Goal: Communication & Community: Answer question/provide support

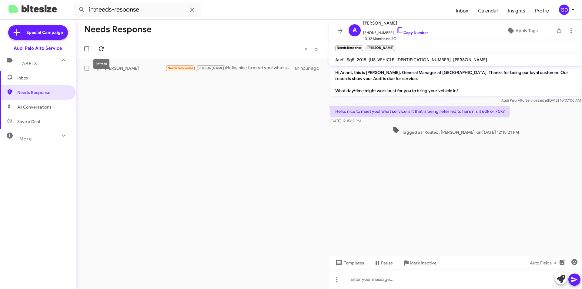
click at [102, 49] on icon at bounding box center [101, 48] width 7 height 7
click at [357, 282] on div at bounding box center [455, 279] width 253 height 19
click at [575, 279] on icon at bounding box center [575, 279] width 6 height 5
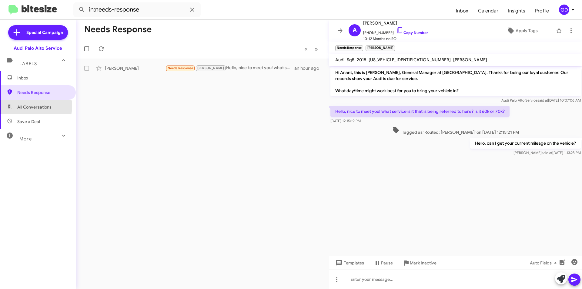
click at [24, 106] on span "All Conversations" at bounding box center [34, 107] width 34 height 6
type input "in:all-conversations"
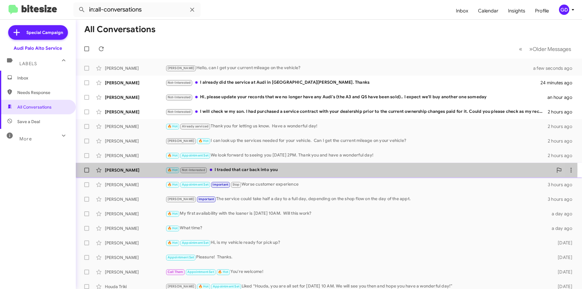
click at [225, 170] on div "🔥 Hot Not-Interested I traded that car back into you" at bounding box center [360, 169] width 388 height 7
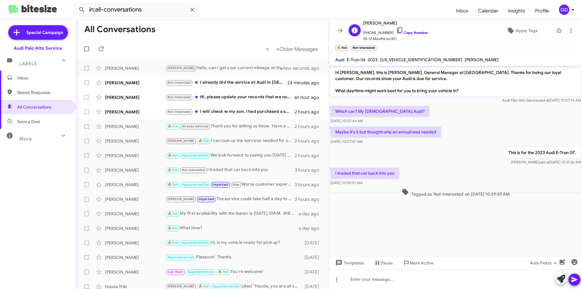
click at [408, 32] on link "Copy Number" at bounding box center [412, 32] width 32 height 5
click at [376, 45] on span "×" at bounding box center [375, 45] width 5 height 7
click at [518, 32] on span "Apply Tags" at bounding box center [527, 30] width 22 height 11
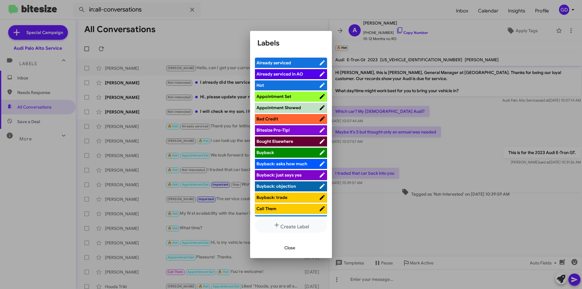
scroll to position [182, 0]
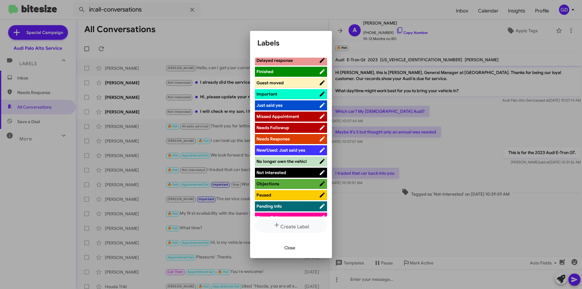
click at [287, 162] on span "No longer own the vehicl" at bounding box center [282, 161] width 50 height 5
drag, startPoint x: 290, startPoint y: 249, endPoint x: 445, endPoint y: 235, distance: 155.0
click at [291, 249] on span "Close" at bounding box center [289, 247] width 11 height 11
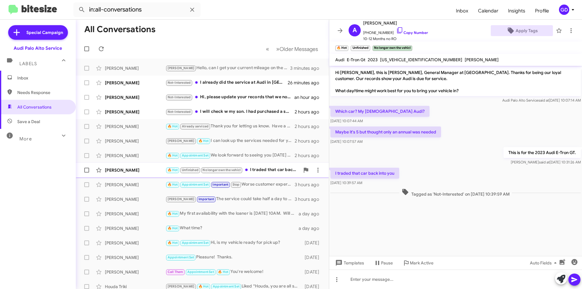
click at [131, 169] on div "[PERSON_NAME]" at bounding box center [135, 170] width 61 height 6
click at [369, 45] on span "×" at bounding box center [369, 45] width 5 height 7
click at [511, 31] on span "Apply Tags" at bounding box center [522, 30] width 52 height 11
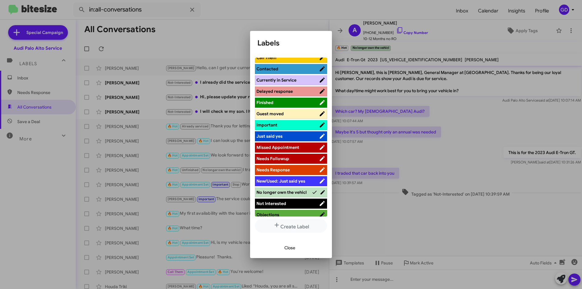
scroll to position [212, 0]
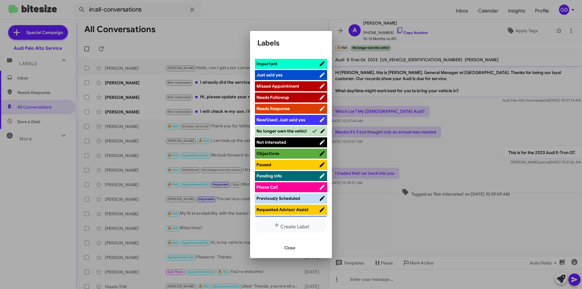
click at [268, 145] on span "Not Interested" at bounding box center [288, 142] width 62 height 6
click at [294, 247] on span "Close" at bounding box center [289, 247] width 11 height 11
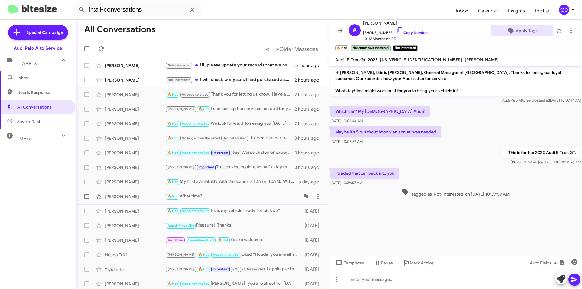
scroll to position [0, 0]
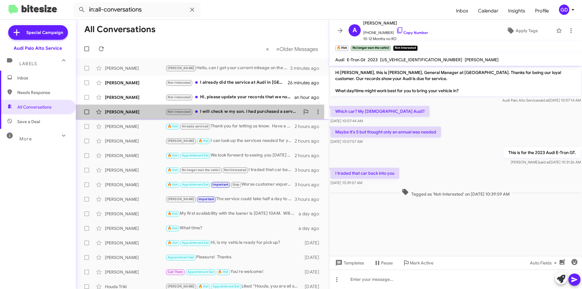
click at [132, 112] on div "[PERSON_NAME]" at bounding box center [135, 112] width 61 height 6
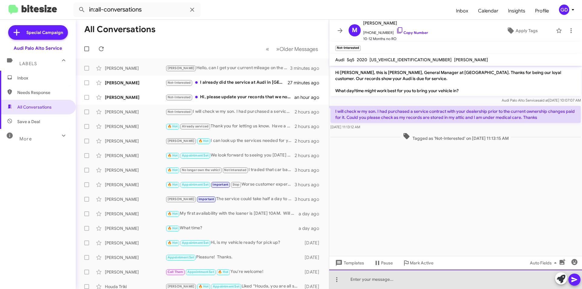
click at [358, 276] on div at bounding box center [455, 279] width 253 height 19
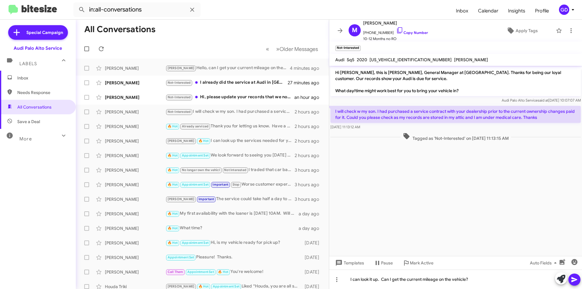
click at [575, 281] on icon at bounding box center [574, 279] width 7 height 7
click at [360, 45] on span "×" at bounding box center [359, 45] width 5 height 7
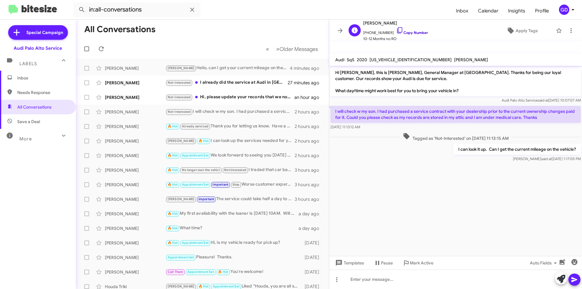
click at [408, 31] on link "Copy Number" at bounding box center [412, 32] width 32 height 5
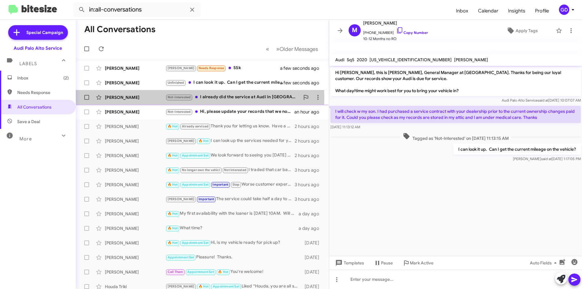
click at [124, 98] on div "[PERSON_NAME]" at bounding box center [135, 97] width 61 height 6
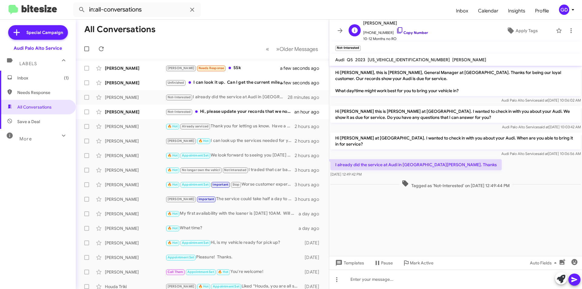
click at [413, 31] on link "Copy Number" at bounding box center [412, 32] width 32 height 5
click at [361, 46] on span "×" at bounding box center [359, 45] width 5 height 7
click at [520, 28] on span "Apply Tags" at bounding box center [527, 30] width 22 height 11
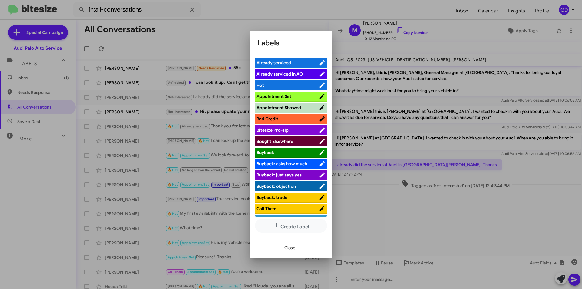
click at [273, 63] on span "Already serviced" at bounding box center [274, 62] width 35 height 5
click at [290, 249] on span "Close" at bounding box center [289, 247] width 11 height 11
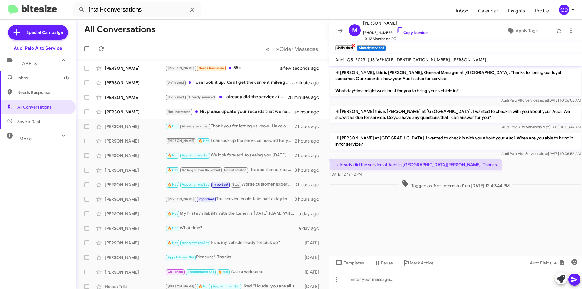
click at [354, 45] on span "×" at bounding box center [353, 45] width 5 height 7
drag, startPoint x: 390, startPoint y: 213, endPoint x: 393, endPoint y: 213, distance: 3.3
click at [392, 213] on cdk-virtual-scroll-viewport "Hi [PERSON_NAME], this is [PERSON_NAME], General Manager at [GEOGRAPHIC_DATA]. …" at bounding box center [455, 161] width 253 height 190
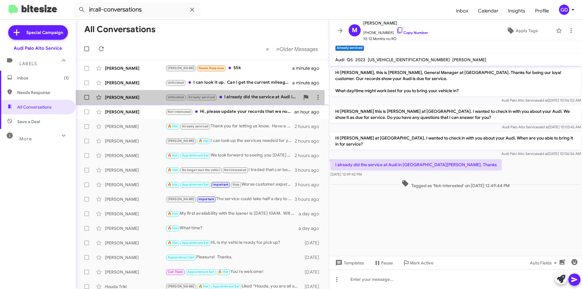
click at [119, 96] on div "[PERSON_NAME]" at bounding box center [135, 97] width 61 height 6
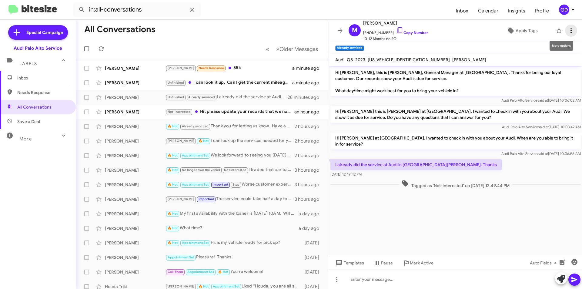
click at [568, 29] on icon at bounding box center [571, 30] width 7 height 7
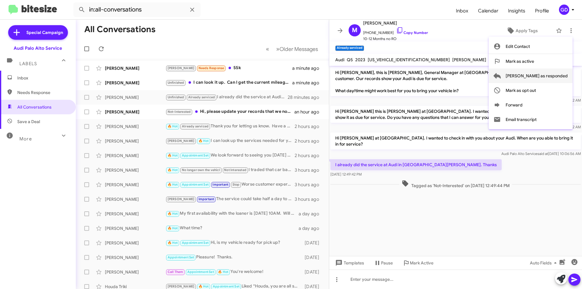
click at [545, 75] on span "[PERSON_NAME] as responded" at bounding box center [537, 76] width 62 height 15
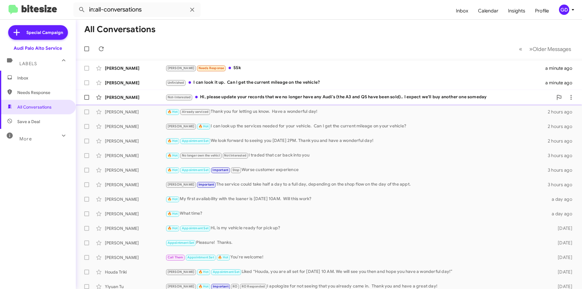
click at [119, 98] on div "[PERSON_NAME]" at bounding box center [135, 97] width 61 height 6
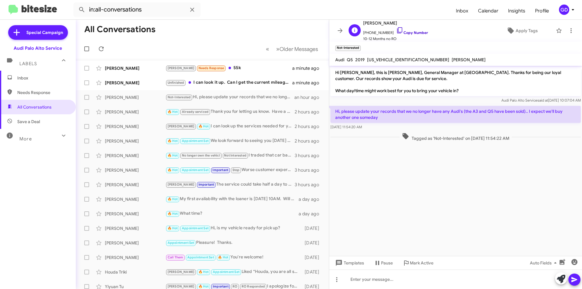
click at [409, 33] on link "Copy Number" at bounding box center [412, 32] width 32 height 5
click at [522, 31] on span "Apply Tags" at bounding box center [527, 30] width 22 height 11
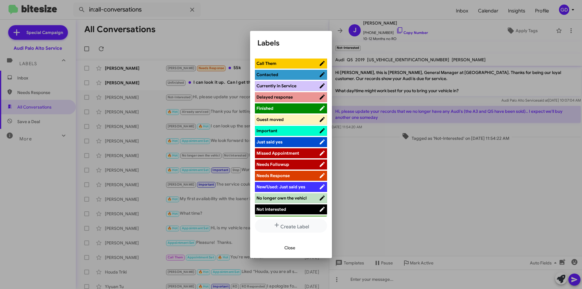
scroll to position [152, 0]
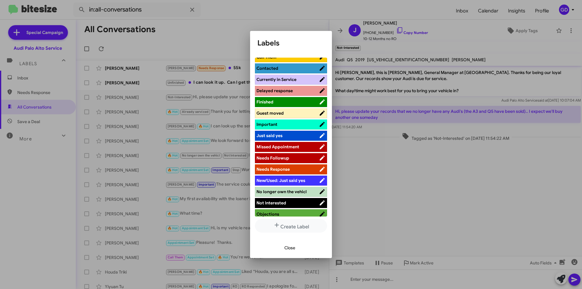
click at [276, 192] on span "No longer own the vehicl" at bounding box center [282, 191] width 50 height 5
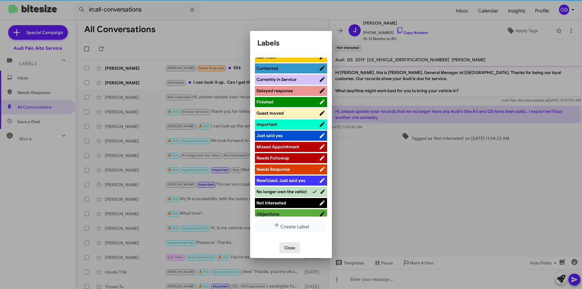
click at [287, 247] on span "Close" at bounding box center [289, 247] width 11 height 11
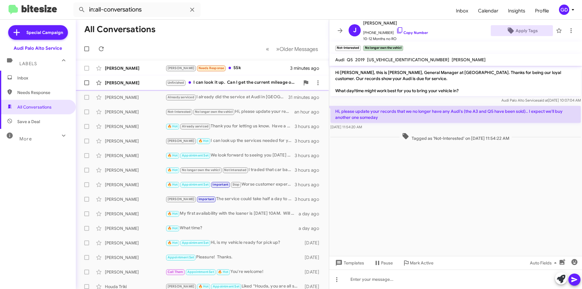
click at [127, 83] on div "[PERSON_NAME]" at bounding box center [135, 83] width 61 height 6
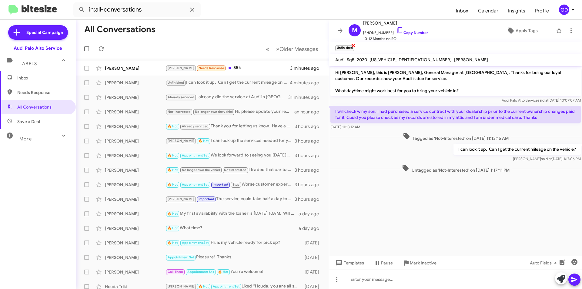
click at [353, 46] on span "×" at bounding box center [353, 45] width 5 height 7
click at [121, 69] on div "[PERSON_NAME]" at bounding box center [135, 68] width 61 height 6
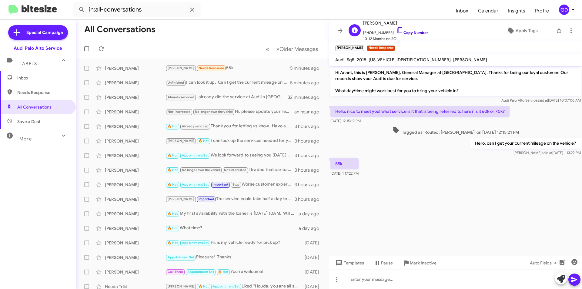
click at [411, 32] on link "Copy Number" at bounding box center [412, 32] width 32 height 5
click at [391, 60] on span "[US_VEHICLE_IDENTIFICATION_NUMBER]" at bounding box center [410, 59] width 82 height 5
copy span "[US_VEHICLE_IDENTIFICATION_NUMBER]"
click at [21, 123] on span "Save a Deal" at bounding box center [28, 122] width 23 height 6
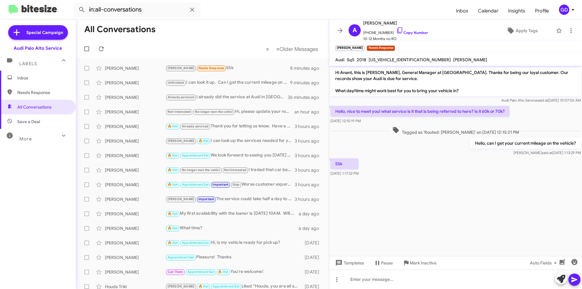
type input "in:not-interested"
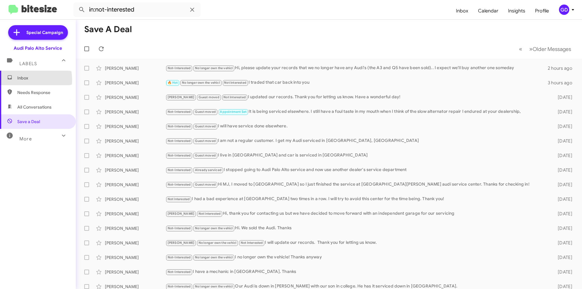
click at [24, 80] on span "Inbox" at bounding box center [43, 78] width 52 height 6
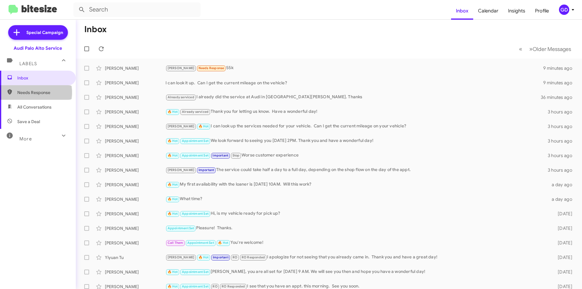
click at [31, 95] on span "Needs Response" at bounding box center [43, 92] width 52 height 6
type input "in:needs-response"
